Goal: Use online tool/utility

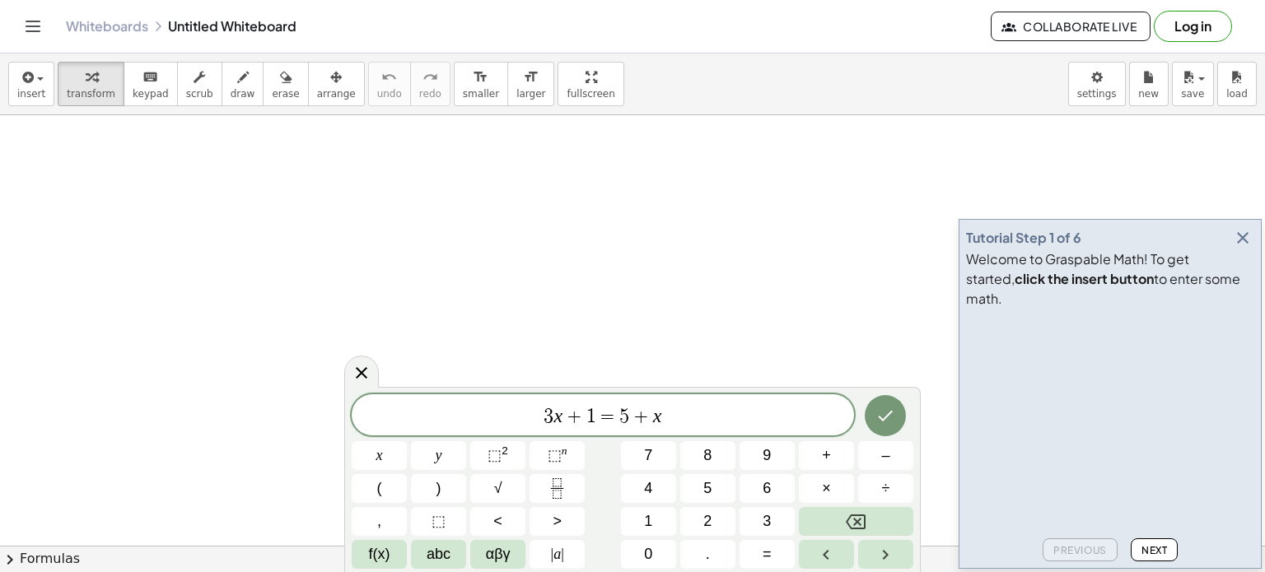
scroll to position [148, 0]
click at [371, 372] on div at bounding box center [361, 372] width 35 height 32
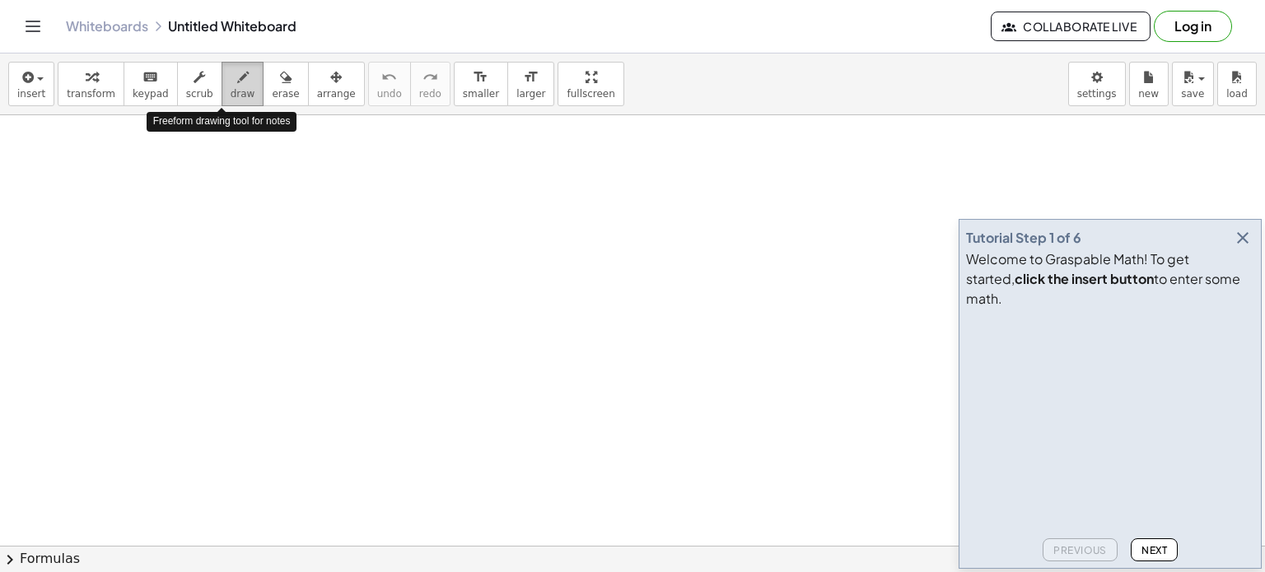
click at [231, 88] on span "draw" at bounding box center [243, 94] width 25 height 12
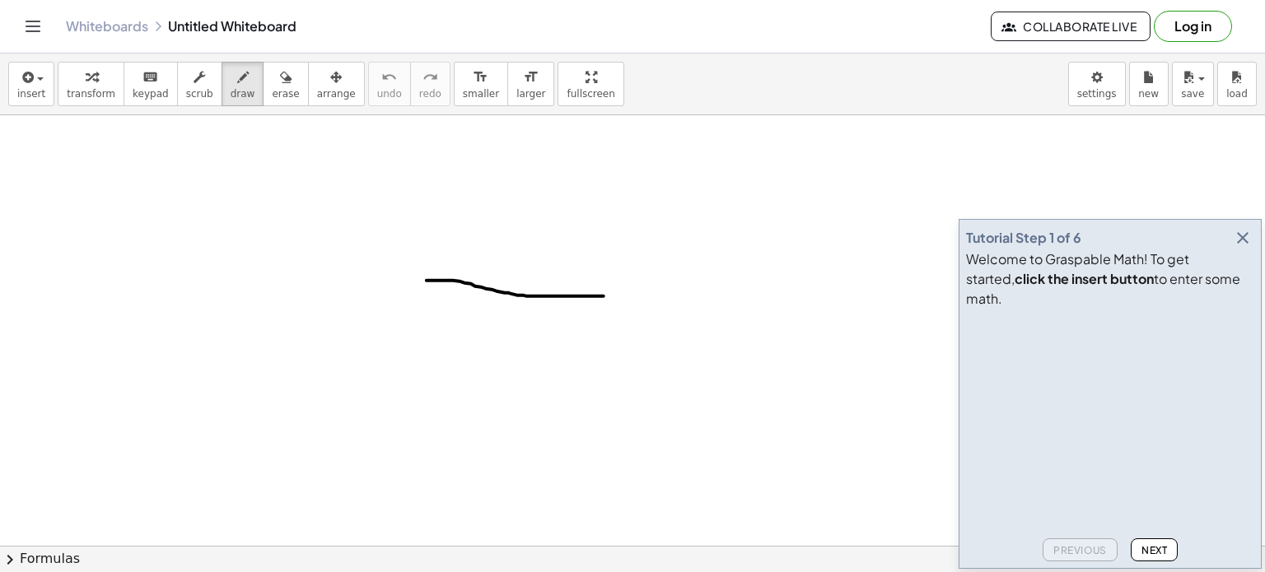
drag, startPoint x: 427, startPoint y: 280, endPoint x: 611, endPoint y: 296, distance: 185.1
click at [611, 296] on div at bounding box center [632, 452] width 1265 height 970
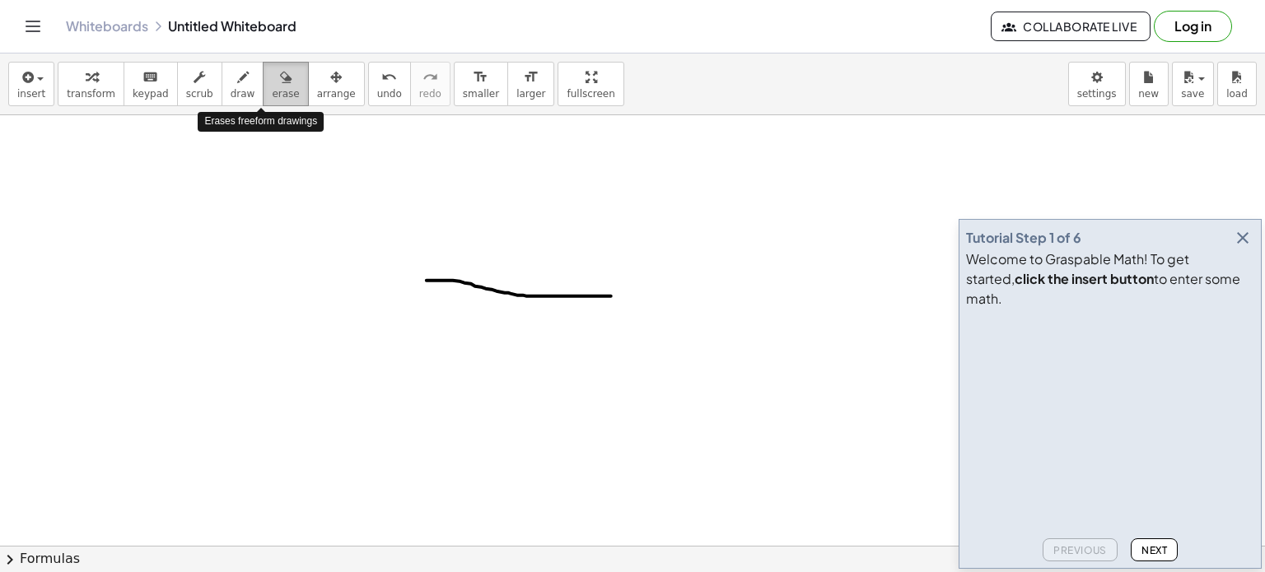
click at [280, 79] on icon "button" at bounding box center [286, 78] width 12 height 20
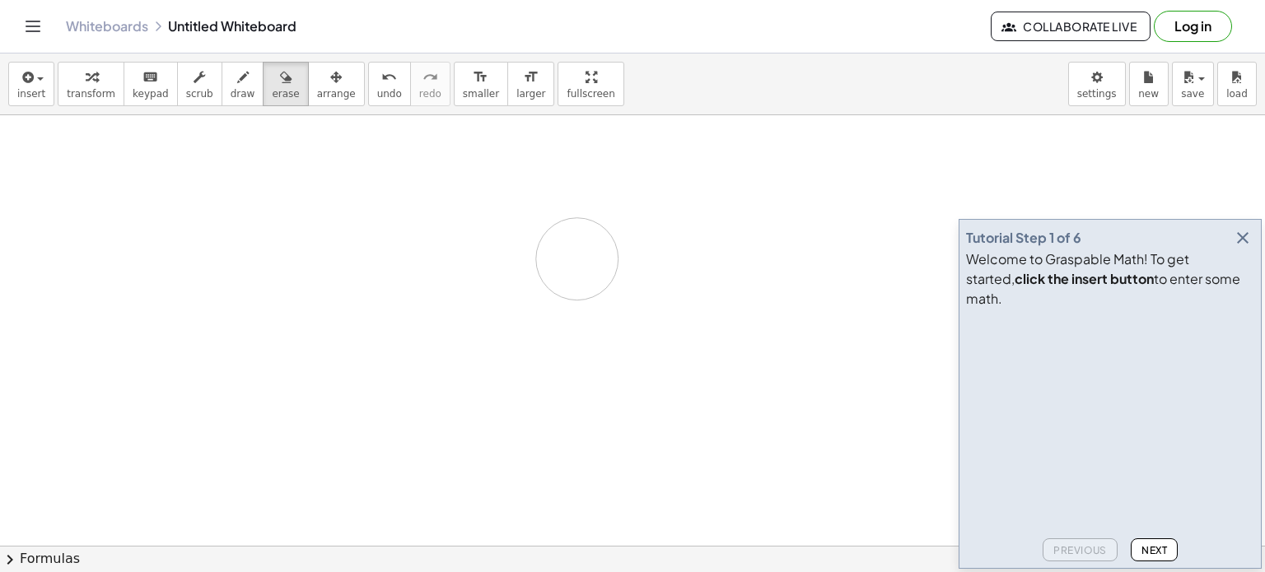
drag, startPoint x: 430, startPoint y: 279, endPoint x: 429, endPoint y: 257, distance: 22.2
click at [429, 257] on div at bounding box center [632, 452] width 1265 height 970
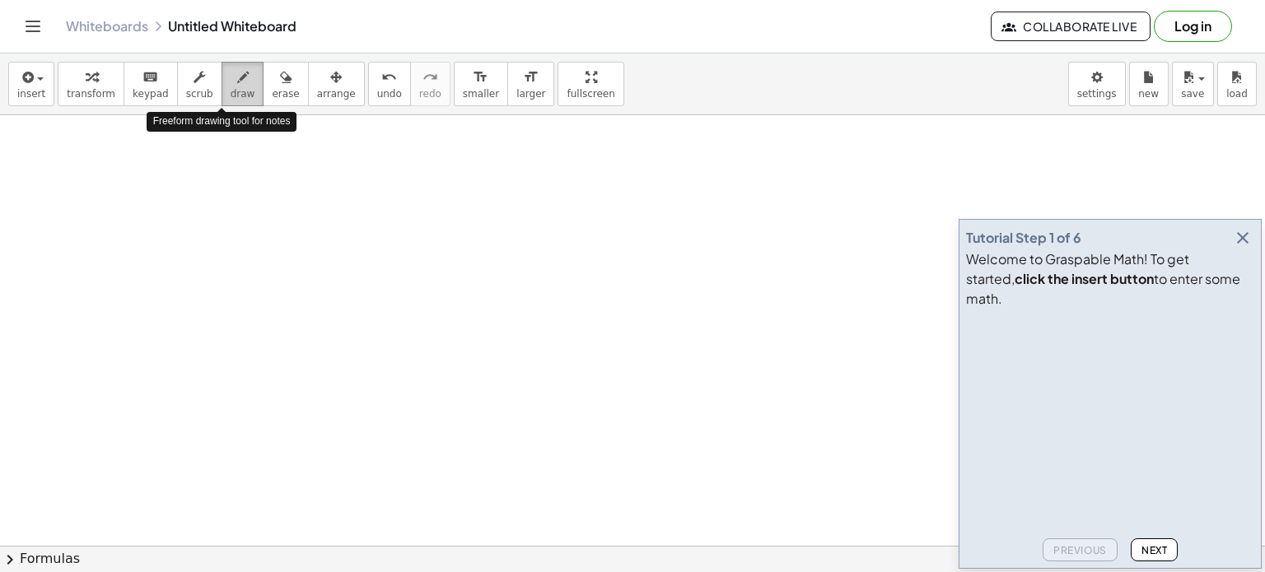
click at [231, 97] on span "draw" at bounding box center [243, 94] width 25 height 12
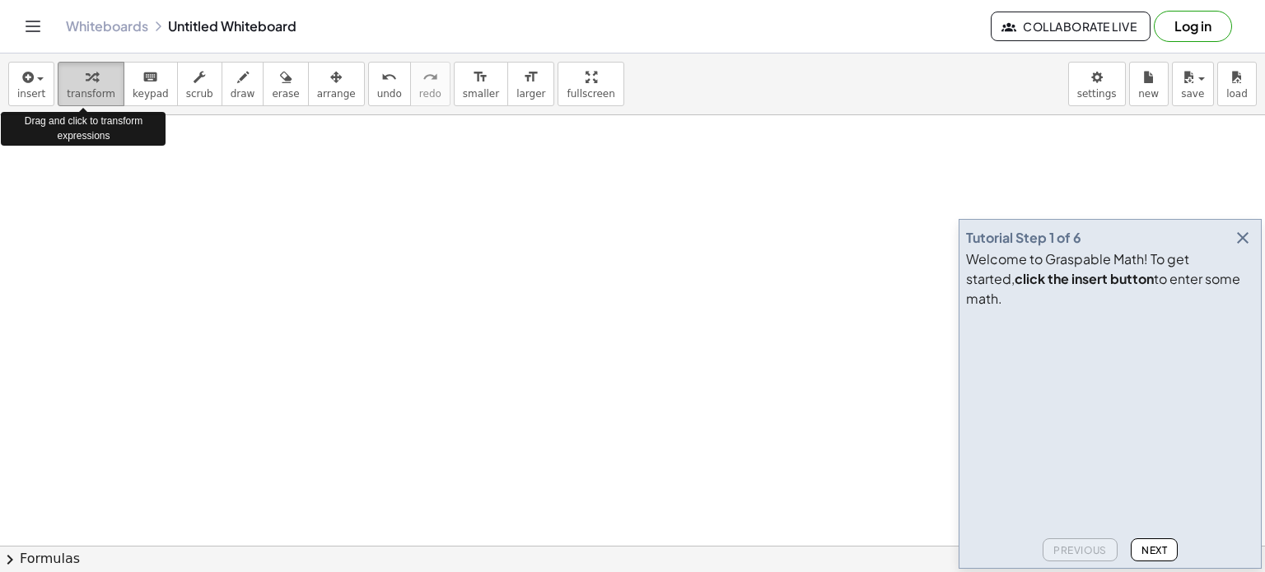
click at [89, 78] on icon "button" at bounding box center [92, 78] width 12 height 20
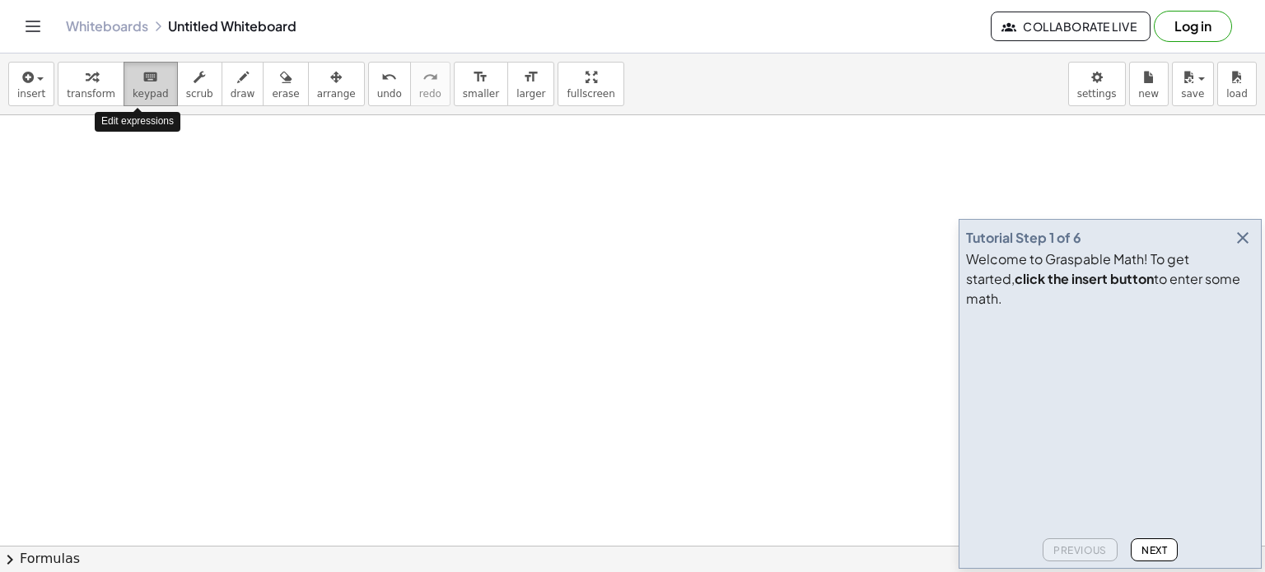
click at [152, 81] on div "keyboard" at bounding box center [151, 77] width 36 height 20
click at [249, 287] on div at bounding box center [632, 452] width 1265 height 970
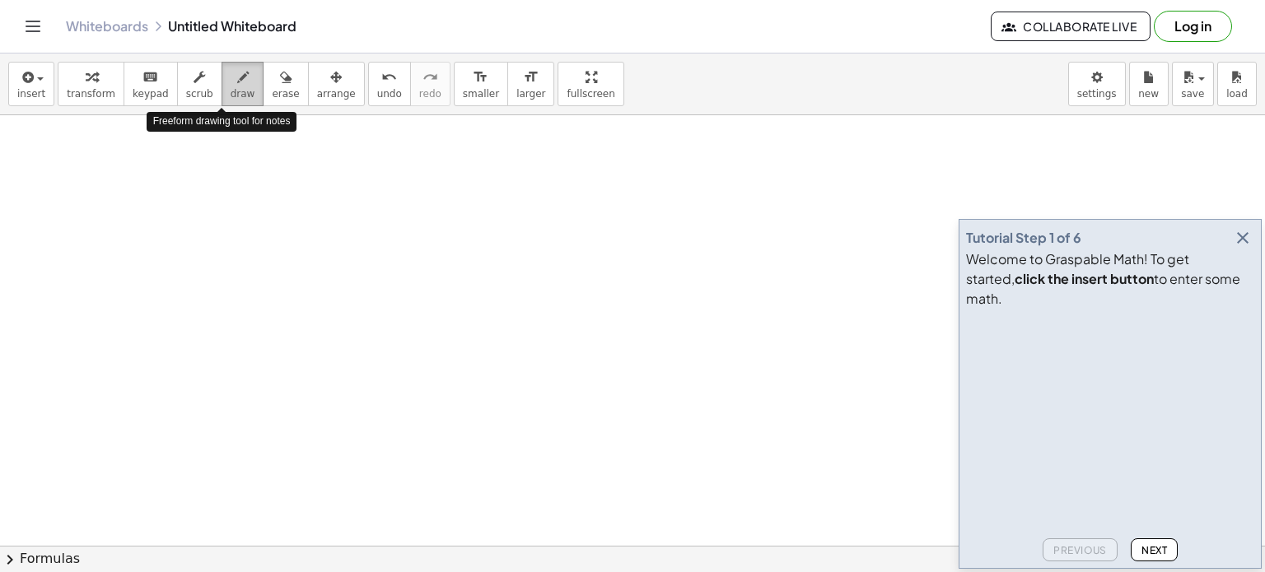
click at [237, 86] on icon "button" at bounding box center [243, 78] width 12 height 20
drag, startPoint x: 297, startPoint y: 332, endPoint x: 307, endPoint y: 337, distance: 11.0
click at [307, 337] on div at bounding box center [632, 452] width 1265 height 970
drag, startPoint x: 305, startPoint y: 336, endPoint x: 306, endPoint y: 353, distance: 17.3
click at [306, 353] on div at bounding box center [632, 452] width 1265 height 970
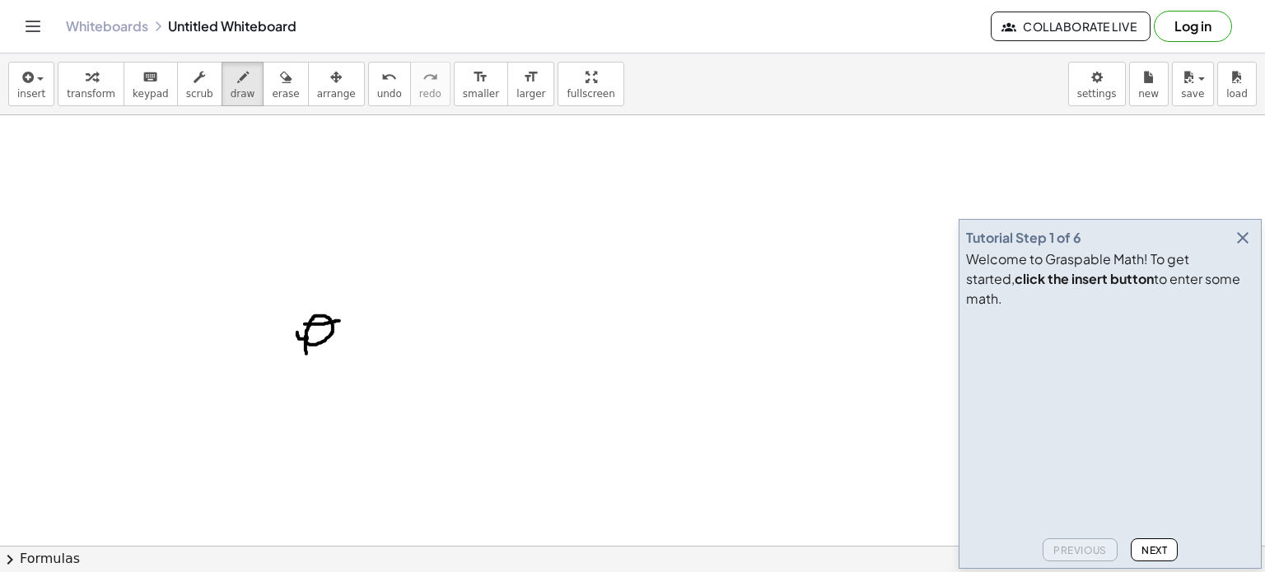
drag, startPoint x: 305, startPoint y: 324, endPoint x: 345, endPoint y: 319, distance: 40.6
click at [345, 319] on div at bounding box center [632, 452] width 1265 height 970
click at [370, 327] on div at bounding box center [632, 452] width 1265 height 970
drag, startPoint x: 363, startPoint y: 338, endPoint x: 374, endPoint y: 338, distance: 10.7
click at [374, 338] on div at bounding box center [632, 452] width 1265 height 970
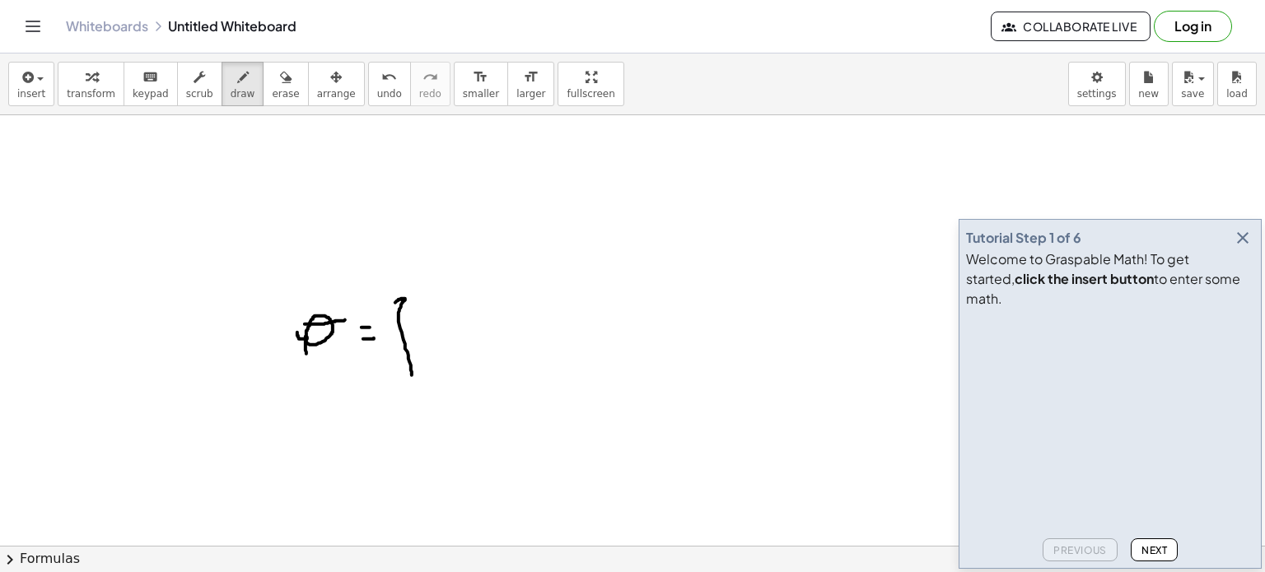
drag, startPoint x: 395, startPoint y: 302, endPoint x: 412, endPoint y: 375, distance: 74.3
click at [412, 375] on div at bounding box center [632, 452] width 1265 height 970
drag, startPoint x: 408, startPoint y: 342, endPoint x: 392, endPoint y: 342, distance: 15.6
click at [392, 342] on div at bounding box center [632, 452] width 1265 height 970
drag, startPoint x: 432, startPoint y: 342, endPoint x: 439, endPoint y: 366, distance: 25.6
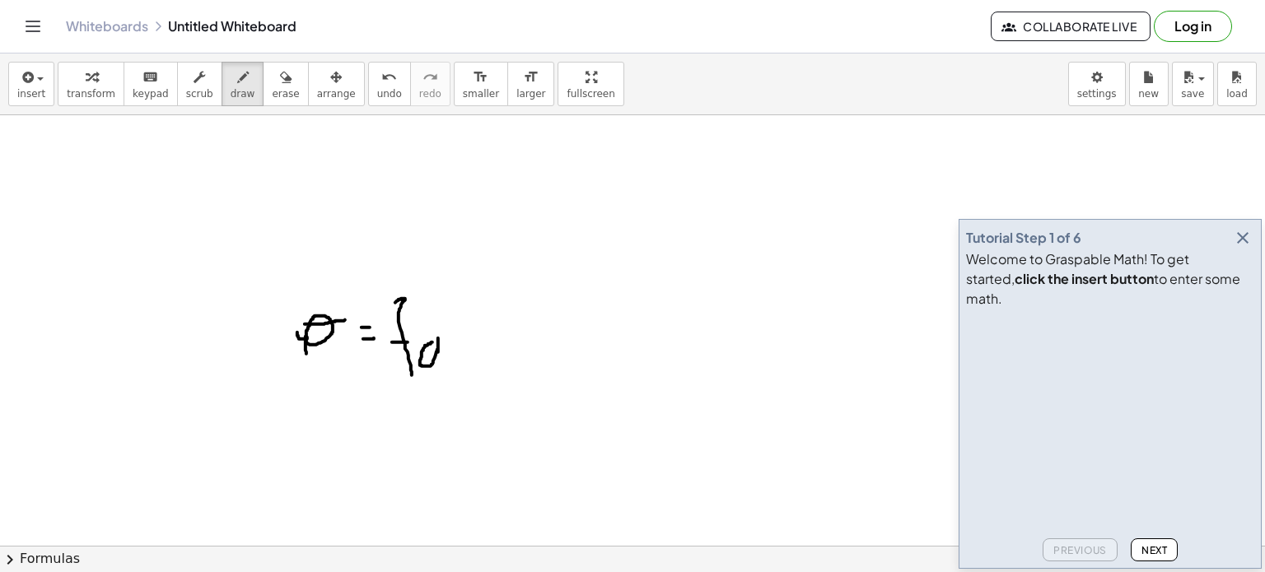
click at [439, 366] on div at bounding box center [632, 452] width 1265 height 970
drag, startPoint x: 450, startPoint y: 337, endPoint x: 469, endPoint y: 365, distance: 33.8
click at [469, 365] on div at bounding box center [632, 452] width 1265 height 970
drag, startPoint x: 477, startPoint y: 316, endPoint x: 488, endPoint y: 316, distance: 11.5
click at [488, 316] on div at bounding box center [632, 452] width 1265 height 970
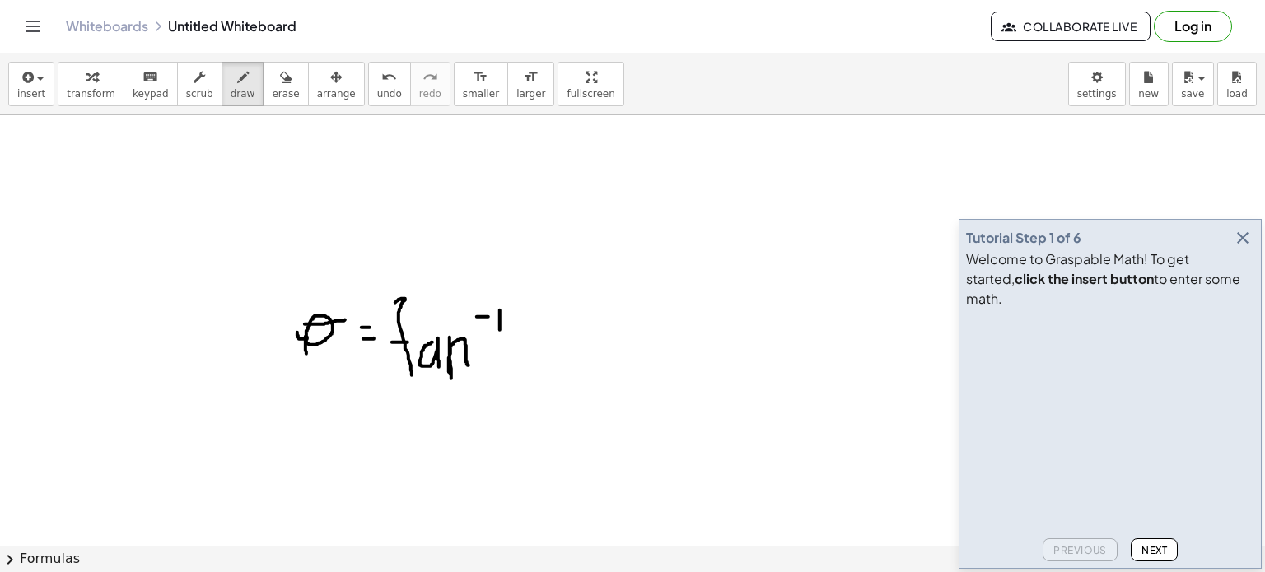
drag, startPoint x: 500, startPoint y: 310, endPoint x: 500, endPoint y: 329, distance: 19.8
click at [500, 329] on div at bounding box center [632, 452] width 1265 height 970
drag, startPoint x: 563, startPoint y: 305, endPoint x: 576, endPoint y: 391, distance: 86.6
click at [576, 391] on div at bounding box center [632, 452] width 1265 height 970
